Goal: Check status: Check status

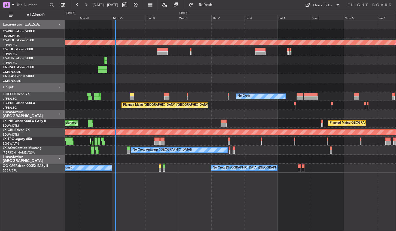
click at [163, 199] on div "Planned Maint London ([GEOGRAPHIC_DATA]) Planned Maint [GEOGRAPHIC_DATA] ([GEOG…" at bounding box center [230, 126] width 331 height 212
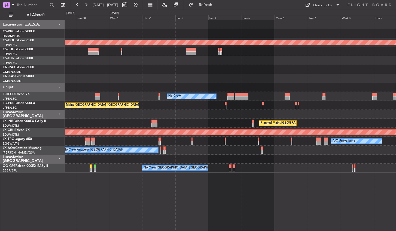
click at [186, 195] on div "Planned Maint London ([GEOGRAPHIC_DATA]) [GEOGRAPHIC_DATA] ([GEOGRAPHIC_DATA]) …" at bounding box center [230, 126] width 331 height 212
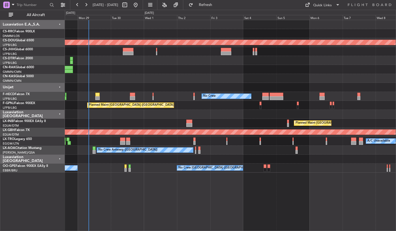
click at [280, 183] on div "Planned Maint London ([GEOGRAPHIC_DATA]) [GEOGRAPHIC_DATA] ([GEOGRAPHIC_DATA]) …" at bounding box center [230, 126] width 331 height 212
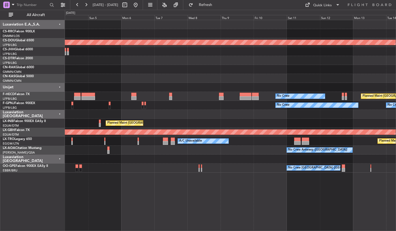
click at [131, 196] on div "Planned Maint London ([GEOGRAPHIC_DATA]) No Crew Planned Maint [GEOGRAPHIC_DATA…" at bounding box center [230, 126] width 331 height 212
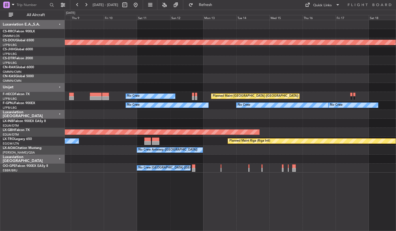
click at [204, 199] on div "Planned Maint London ([GEOGRAPHIC_DATA]) No Crew Planned Maint [GEOGRAPHIC_DATA…" at bounding box center [230, 126] width 331 height 212
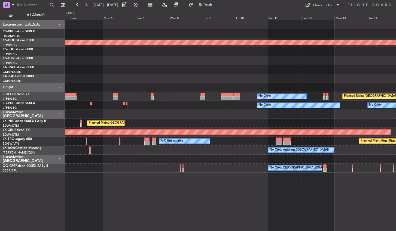
click at [323, 198] on div "Planned Maint London ([GEOGRAPHIC_DATA]) No Crew Planned Maint [GEOGRAPHIC_DATA…" at bounding box center [230, 126] width 331 height 212
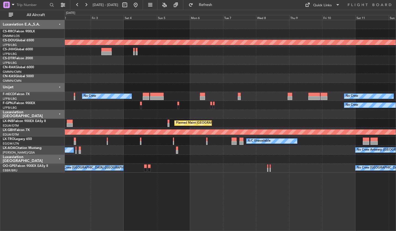
click at [242, 195] on div "Planned Maint London ([GEOGRAPHIC_DATA]) No Crew No Crew Planned Maint [GEOGRAP…" at bounding box center [230, 126] width 331 height 212
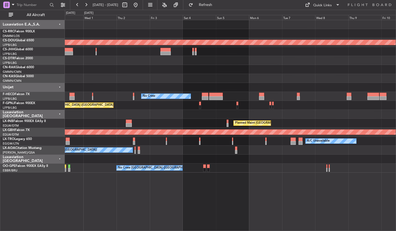
click at [197, 186] on div "Planned Maint London ([GEOGRAPHIC_DATA]) No Crew No Crew Planned Maint [GEOGRAP…" at bounding box center [230, 126] width 331 height 212
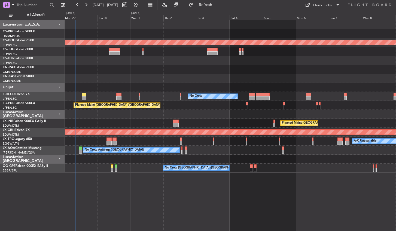
click at [182, 193] on div "Planned Maint London ([GEOGRAPHIC_DATA]) [GEOGRAPHIC_DATA] ([GEOGRAPHIC_DATA]) …" at bounding box center [230, 126] width 331 height 212
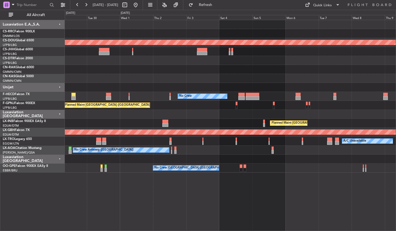
click at [143, 183] on div "Planned Maint London ([GEOGRAPHIC_DATA]) [GEOGRAPHIC_DATA] ([GEOGRAPHIC_DATA]) …" at bounding box center [230, 126] width 331 height 212
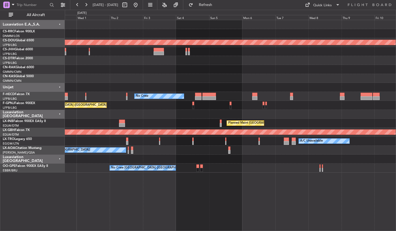
click at [176, 197] on div "Planned Maint London ([GEOGRAPHIC_DATA]) No Crew No Crew Planned Maint [GEOGRAP…" at bounding box center [230, 126] width 331 height 212
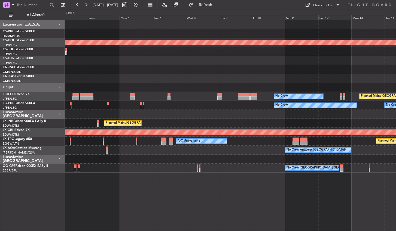
click at [167, 185] on div "Planned Maint London ([GEOGRAPHIC_DATA]) No Crew Planned Maint [GEOGRAPHIC_DATA…" at bounding box center [230, 126] width 331 height 212
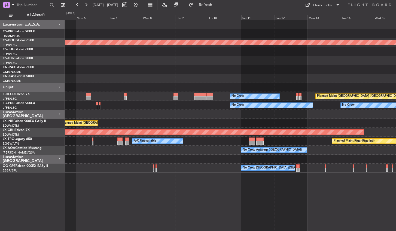
click at [198, 203] on div "Planned Maint London ([GEOGRAPHIC_DATA]) No Crew Planned Maint [GEOGRAPHIC_DATA…" at bounding box center [230, 126] width 331 height 212
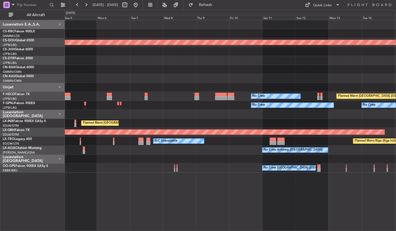
click at [243, 203] on div "Planned Maint London ([GEOGRAPHIC_DATA]) No Crew Planned Maint [GEOGRAPHIC_DATA…" at bounding box center [230, 126] width 331 height 212
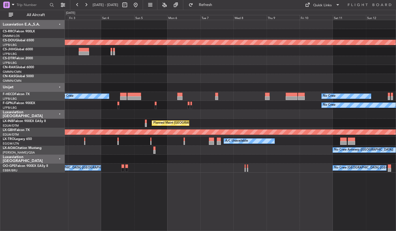
click at [230, 191] on div "Planned Maint London ([GEOGRAPHIC_DATA]) No Crew No Crew Planned Maint [GEOGRAP…" at bounding box center [230, 126] width 331 height 212
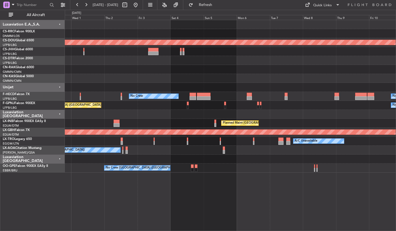
click at [199, 197] on div "Planned Maint London ([GEOGRAPHIC_DATA]) No Crew No Crew Planned Maint [GEOGRAP…" at bounding box center [230, 126] width 331 height 212
click at [140, 5] on button at bounding box center [135, 5] width 9 height 9
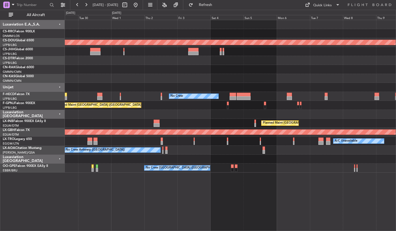
click at [106, 197] on div "Planned Maint London ([GEOGRAPHIC_DATA]) [GEOGRAPHIC_DATA] ([GEOGRAPHIC_DATA]) …" at bounding box center [230, 126] width 331 height 212
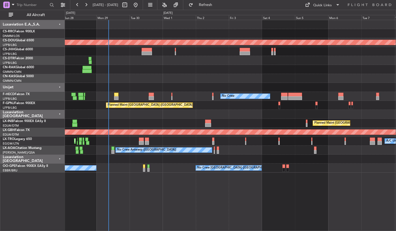
click at [183, 192] on div "Planned Maint London ([GEOGRAPHIC_DATA]) [GEOGRAPHIC_DATA] ([GEOGRAPHIC_DATA]) …" at bounding box center [230, 126] width 331 height 212
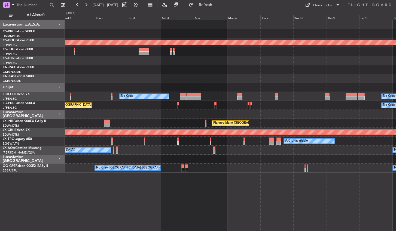
click at [186, 191] on div "Planned Maint London ([GEOGRAPHIC_DATA]) No Crew No Crew Planned Maint [GEOGRAP…" at bounding box center [230, 126] width 331 height 212
